Goal: Find specific page/section: Find specific page/section

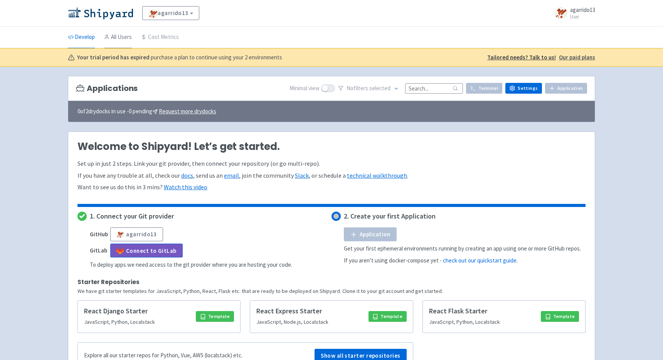
click at [119, 33] on link "All Users" at bounding box center [118, 38] width 28 height 22
click at [132, 36] on li "All Users" at bounding box center [117, 37] width 37 height 21
click at [119, 40] on link "All Users" at bounding box center [118, 38] width 28 height 22
